Goal: Check status

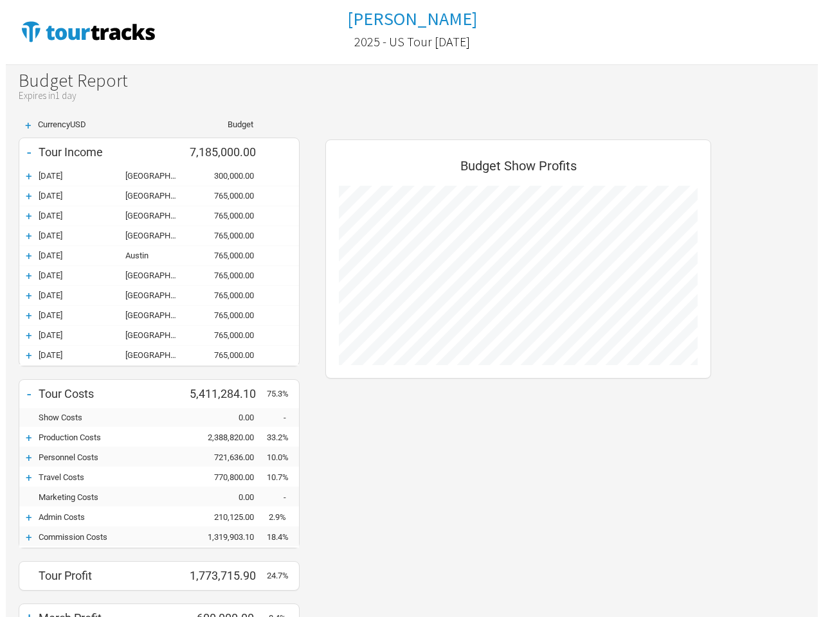
scroll to position [555, 411]
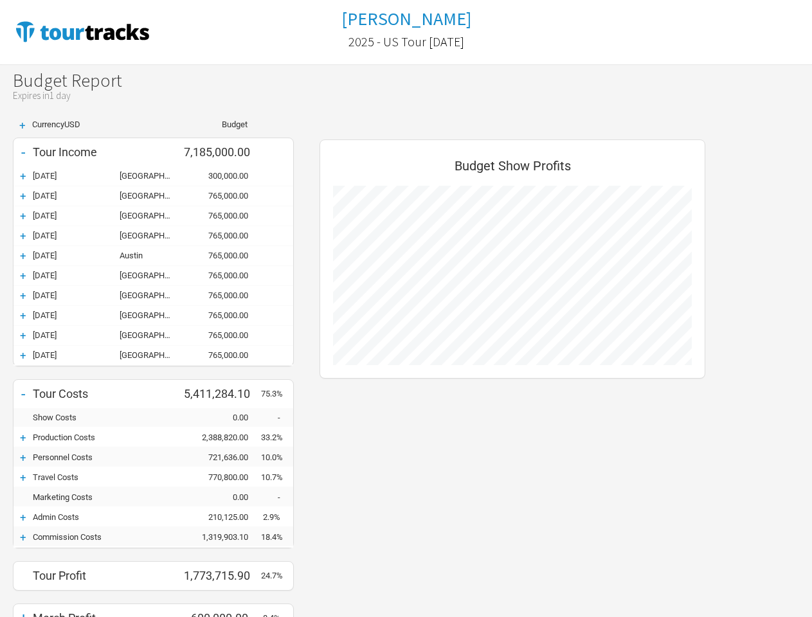
click at [22, 125] on div "+" at bounding box center [22, 125] width 19 height 11
click at [153, 152] on div "Tour Income" at bounding box center [108, 151] width 151 height 13
click at [23, 152] on div "-" at bounding box center [22, 152] width 19 height 18
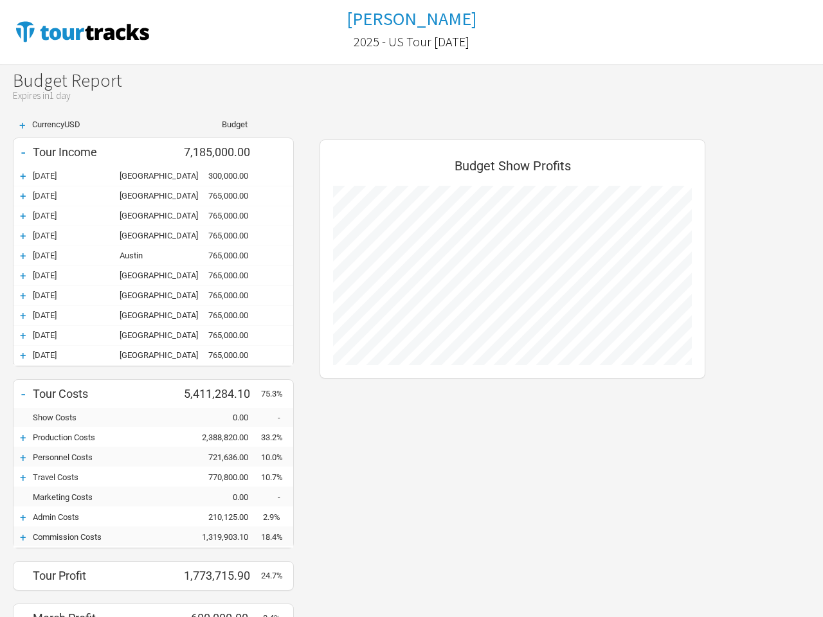
scroll to position [396, 411]
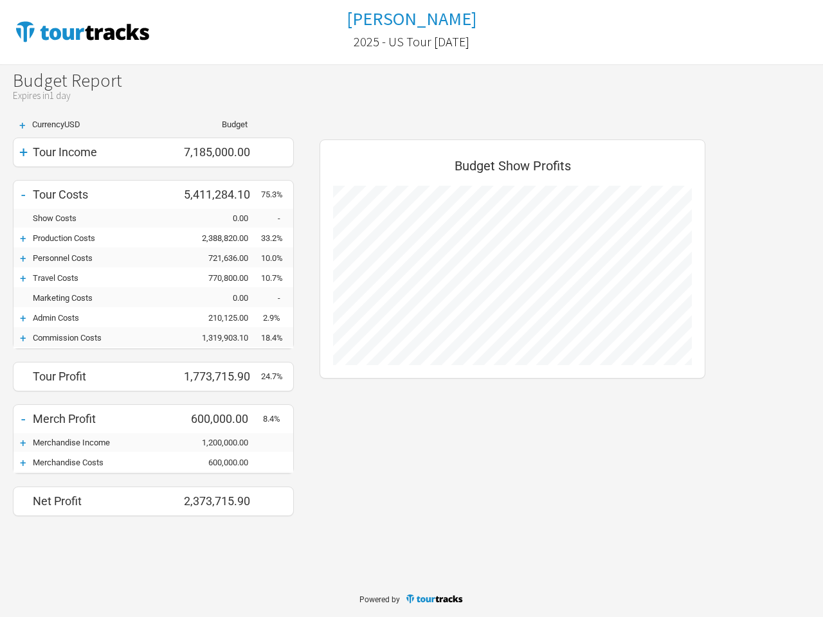
click at [153, 176] on div "+ Currency USD Budget + Tour Income 7,185,000.00 - Tour Costs 5,411,284.10 75.3…" at bounding box center [153, 318] width 307 height 396
click at [23, 176] on div "+ Currency USD Budget + Tour Income 7,185,000.00 - Tour Costs 5,411,284.10 75.3…" at bounding box center [153, 318] width 307 height 396
click at [153, 196] on div "Tour Costs" at bounding box center [108, 194] width 151 height 13
click at [23, 196] on div "-" at bounding box center [22, 195] width 19 height 18
click at [153, 216] on div "+ Currency USD Budget + Tour Income 7,185,000.00 - Tour Costs 5,411,284.10 75.3…" at bounding box center [153, 318] width 307 height 396
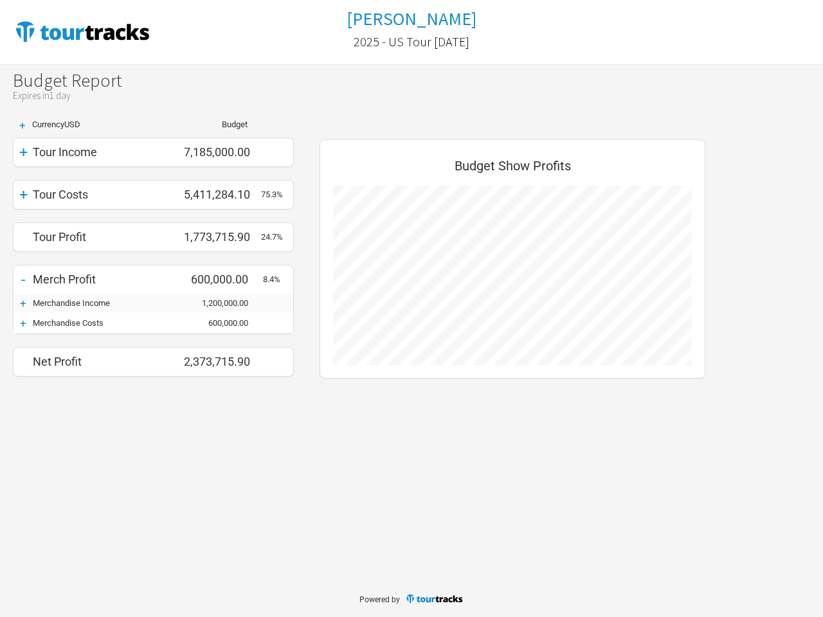
click at [23, 216] on div "+ Currency USD Budget + Tour Income 7,185,000.00 + Tour Costs 5,411,284.10 75.3…" at bounding box center [153, 248] width 307 height 256
click at [153, 236] on div "Tour Profit" at bounding box center [108, 236] width 151 height 13
